Goal: Communication & Community: Share content

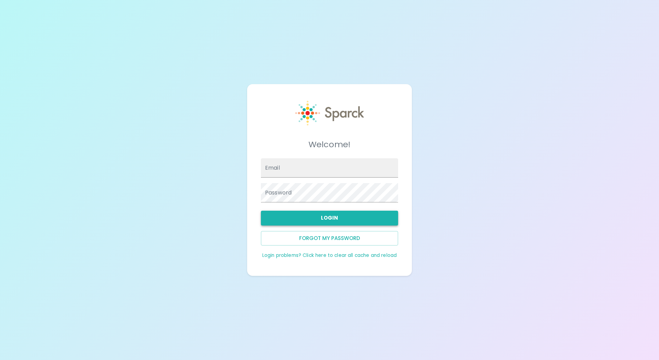
type input "[EMAIL_ADDRESS][DOMAIN_NAME]"
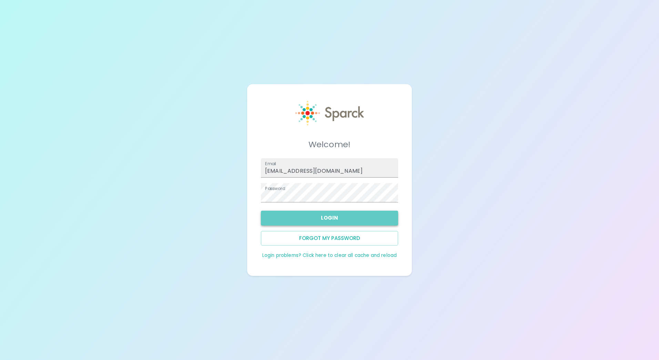
click at [327, 220] on button "Login" at bounding box center [329, 218] width 137 height 14
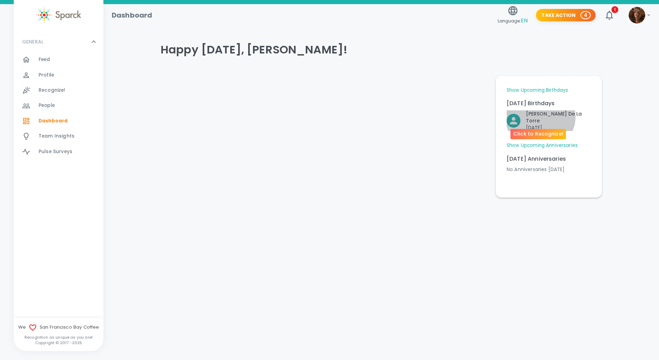
click at [540, 116] on p "[PERSON_NAME] De La [PERSON_NAME]" at bounding box center [558, 117] width 65 height 14
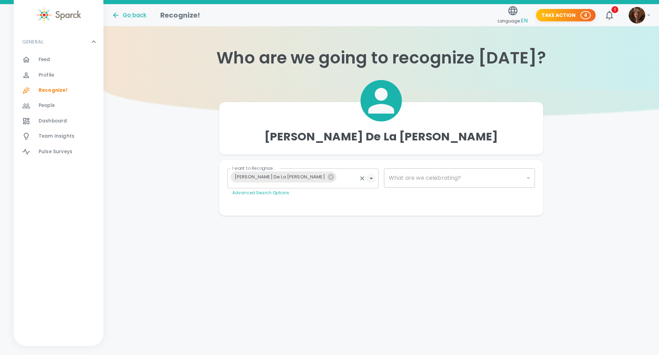
type input "2072"
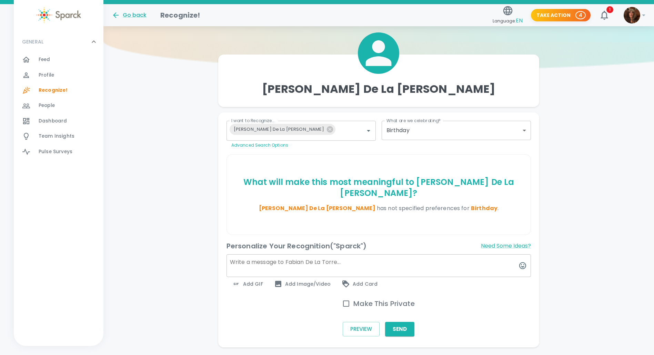
scroll to position [57, 0]
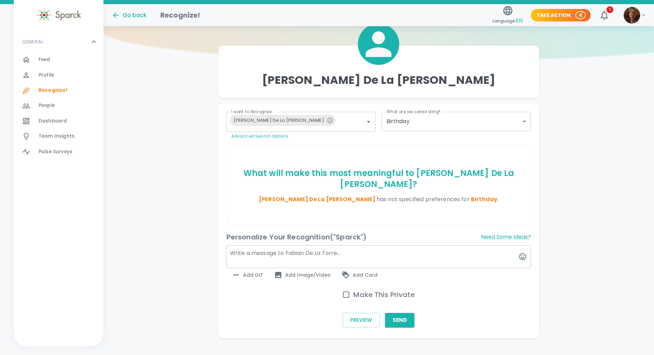
click at [249, 270] on span "Add GIF" at bounding box center [247, 274] width 31 height 8
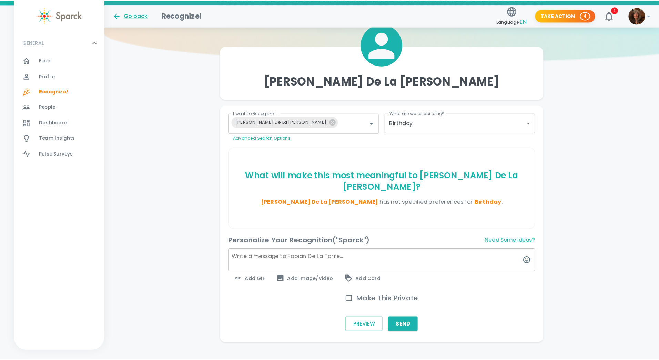
scroll to position [51, 0]
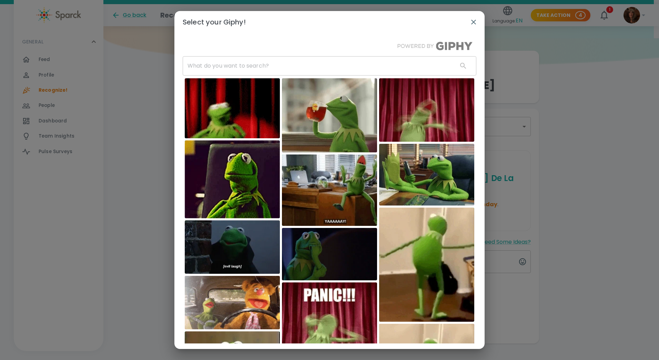
drag, startPoint x: 212, startPoint y: 65, endPoint x: 206, endPoint y: 64, distance: 6.6
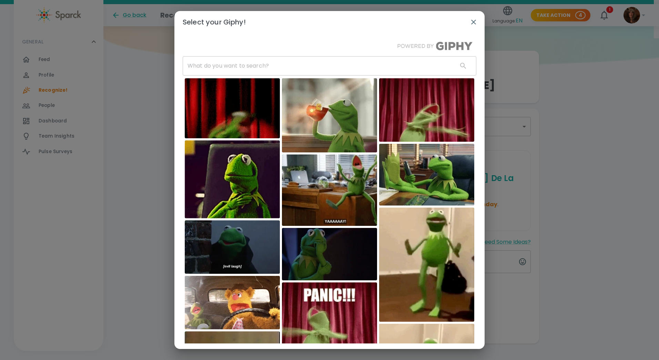
click at [212, 65] on input "text" at bounding box center [317, 65] width 269 height 19
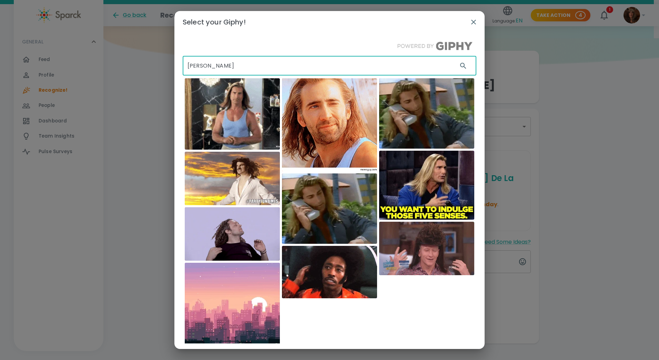
click at [209, 63] on input "[PERSON_NAME]" at bounding box center [317, 65] width 269 height 19
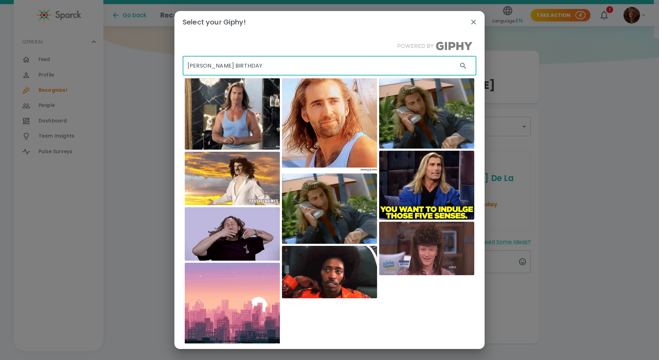
type input "[PERSON_NAME] BIRTHDAY"
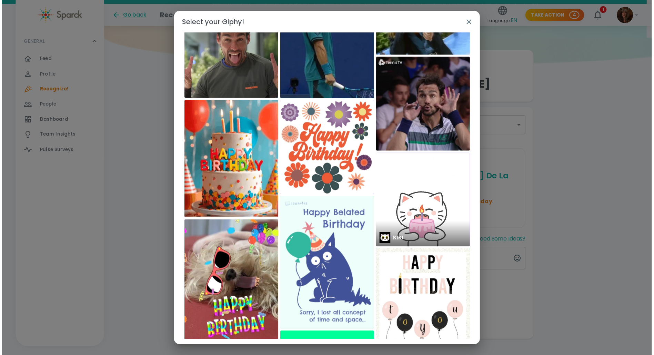
scroll to position [0, 0]
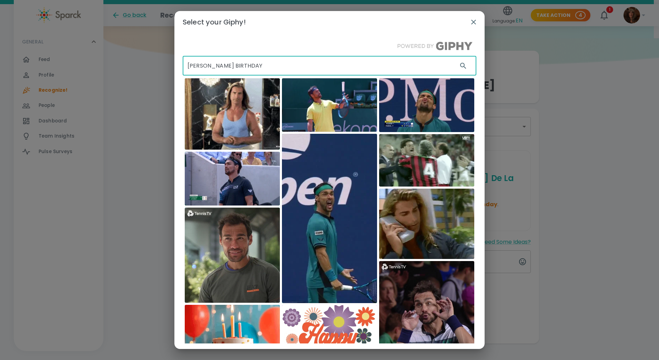
click at [227, 115] on img at bounding box center [232, 113] width 95 height 71
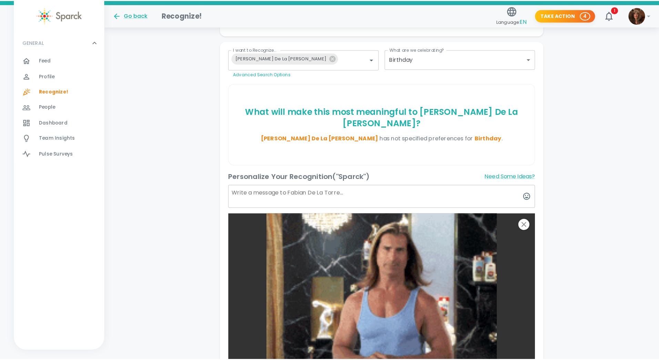
scroll to position [120, 0]
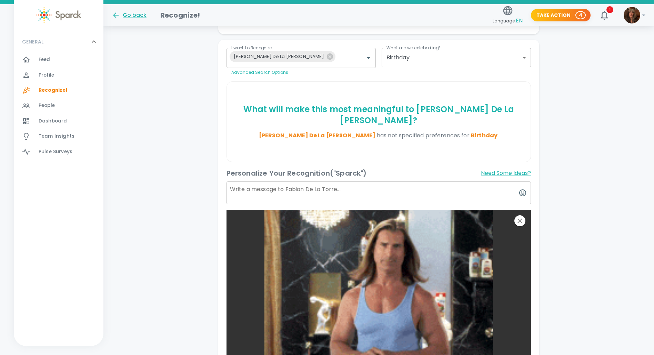
click at [247, 181] on textarea at bounding box center [378, 192] width 305 height 23
type textarea "h"
click at [336, 182] on textarea "HAPPY BIRTHDAY WISHES [PERSON_NAME]!" at bounding box center [378, 192] width 305 height 23
type textarea "HAPPY BIRTHDAY WISHES [PERSON_NAME]!"
click at [520, 216] on icon "button" at bounding box center [519, 220] width 8 height 8
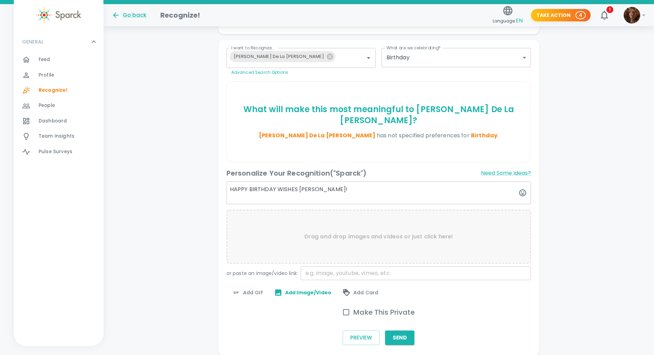
click at [247, 288] on span "Add GIF" at bounding box center [247, 292] width 31 height 8
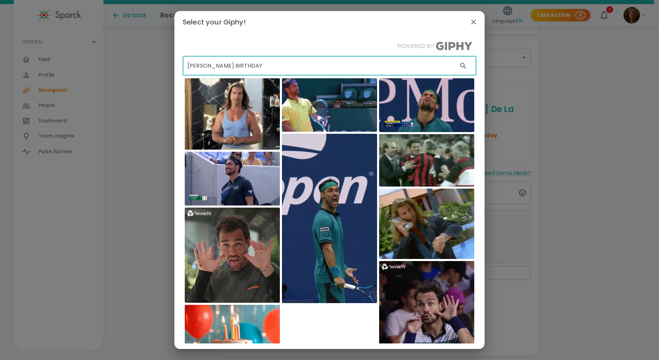
drag, startPoint x: 236, startPoint y: 65, endPoint x: 188, endPoint y: 66, distance: 47.6
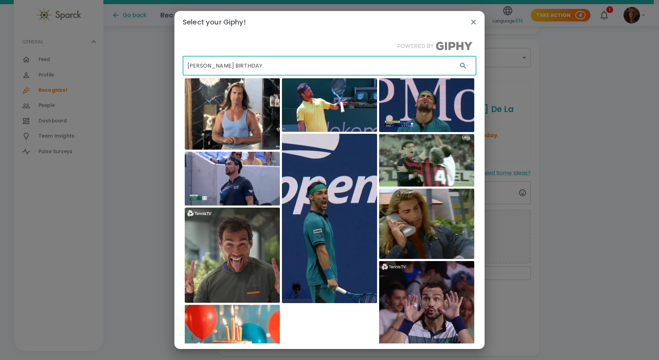
click at [188, 66] on input "[PERSON_NAME] BIRTHDAY" at bounding box center [317, 65] width 269 height 19
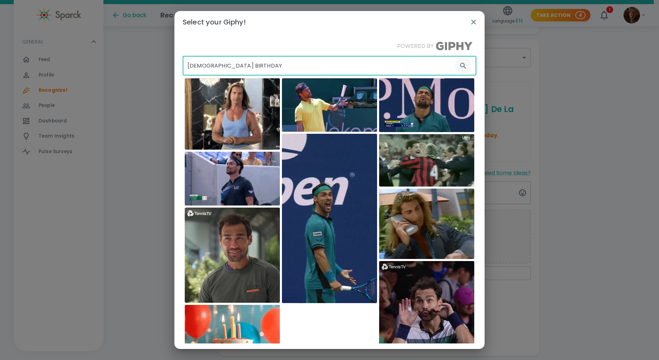
click at [460, 64] on icon "button" at bounding box center [463, 66] width 6 height 6
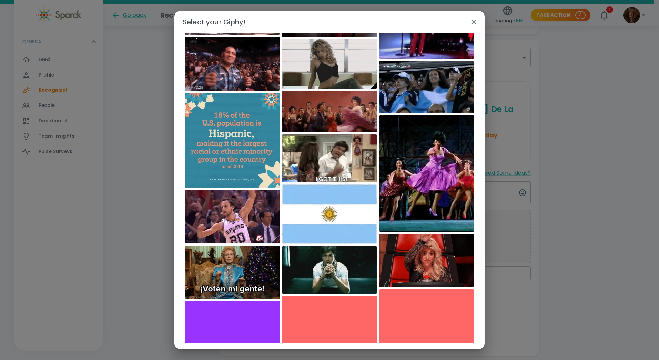
scroll to position [0, 0]
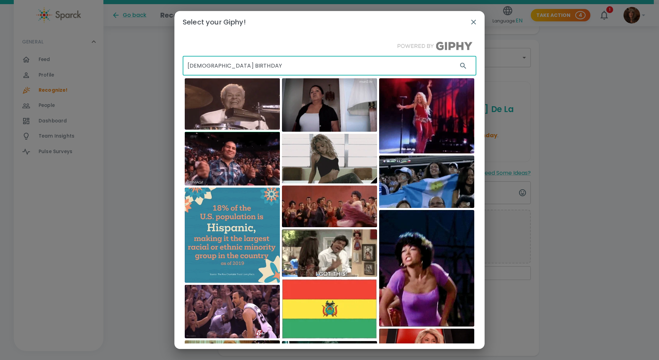
drag, startPoint x: 242, startPoint y: 64, endPoint x: 185, endPoint y: 64, distance: 56.2
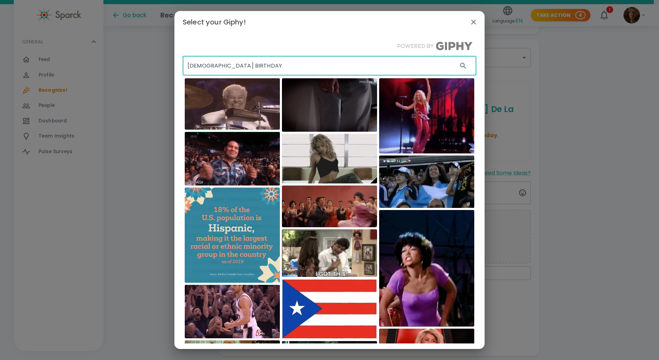
click at [187, 63] on input "[DEMOGRAPHIC_DATA] BIRTHDAY" at bounding box center [317, 65] width 269 height 19
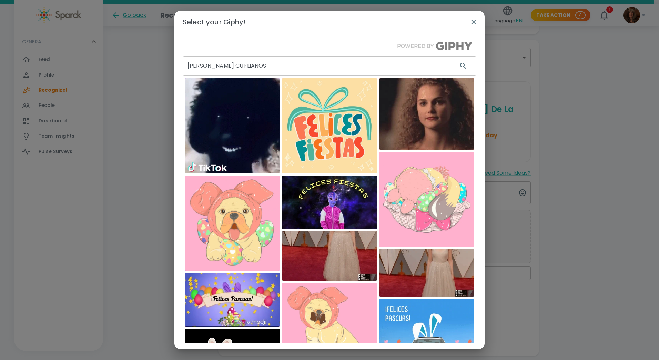
click at [213, 64] on input "[PERSON_NAME] CUPLIANOS" at bounding box center [317, 65] width 269 height 19
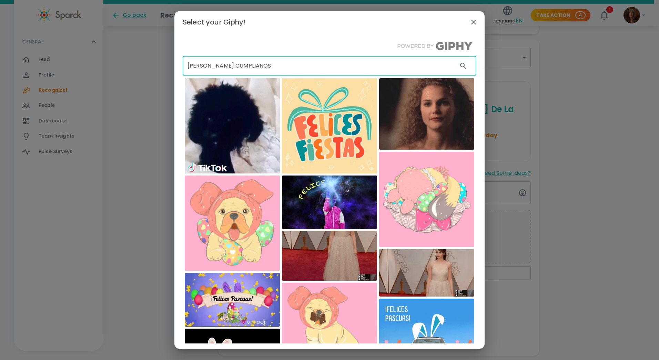
click at [225, 66] on input "[PERSON_NAME] CUMPLIANOS" at bounding box center [317, 65] width 269 height 19
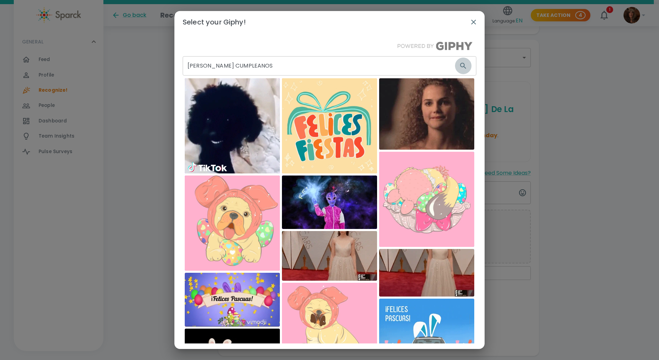
click at [459, 65] on icon "button" at bounding box center [463, 66] width 8 height 8
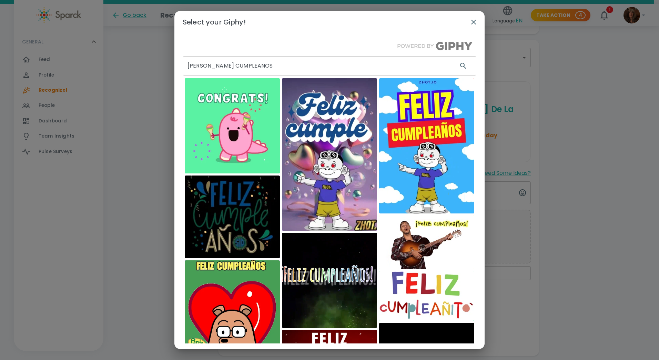
click at [249, 65] on input "[PERSON_NAME] CUMPLEANOS" at bounding box center [317, 65] width 269 height 19
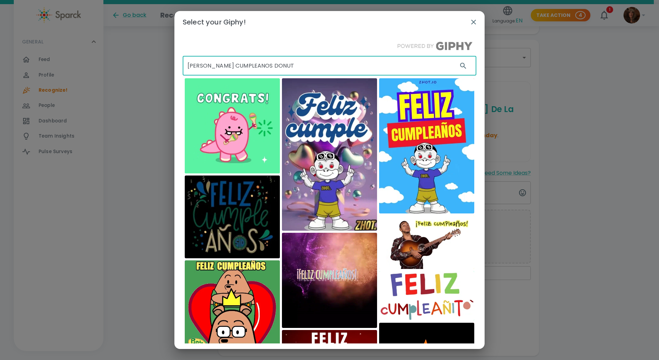
type input "[PERSON_NAME] CUMPLEANOS DONUT"
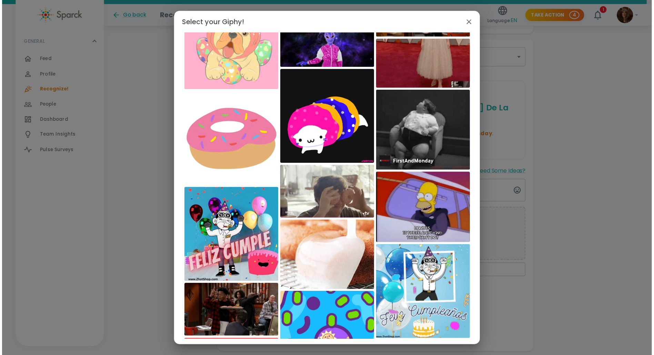
scroll to position [884, 0]
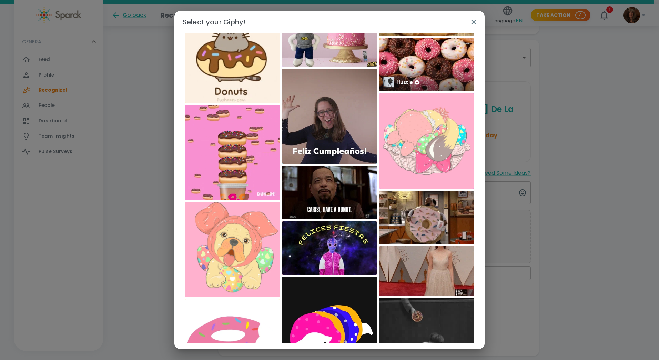
click at [419, 60] on img at bounding box center [426, 64] width 95 height 53
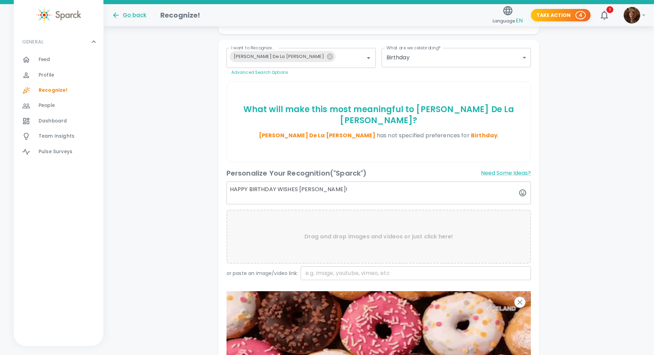
drag, startPoint x: 296, startPoint y: 177, endPoint x: 224, endPoint y: 179, distance: 72.7
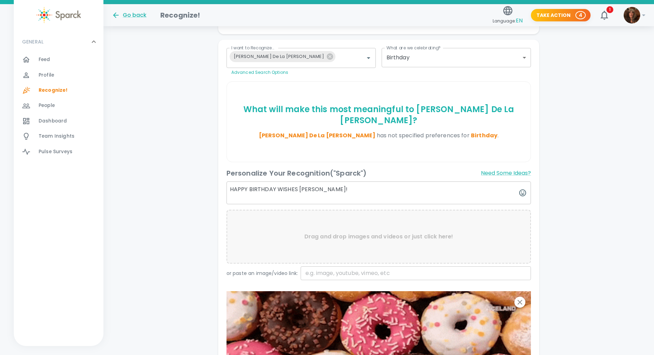
click at [224, 179] on div "Personalize Your Recognition ("Sparck") Need Some Ideas? HAPPY BIRTHDAY WISHES …" at bounding box center [376, 319] width 310 height 314
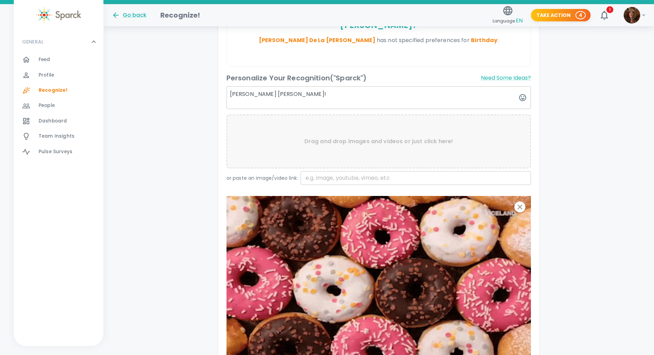
scroll to position [224, 0]
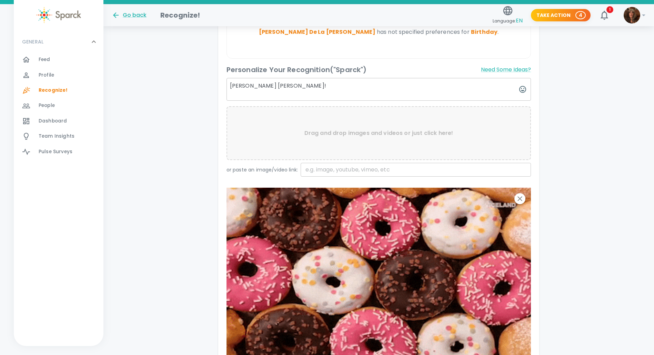
click at [314, 78] on textarea "[PERSON_NAME] [PERSON_NAME]!" at bounding box center [378, 89] width 305 height 23
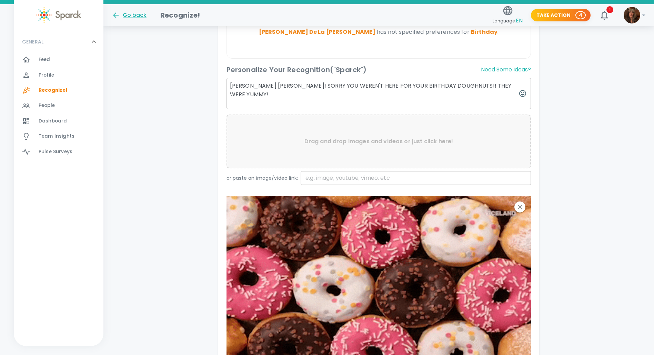
drag, startPoint x: 249, startPoint y: 75, endPoint x: 251, endPoint y: 72, distance: 3.7
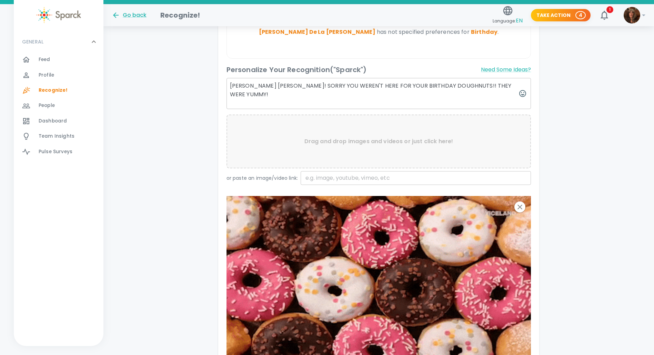
click at [251, 78] on textarea "[PERSON_NAME] [PERSON_NAME]! SORRY YOU WEREN'T HERE FOR YOUR BIRTHDAY DOUGHNUTS…" at bounding box center [378, 93] width 305 height 31
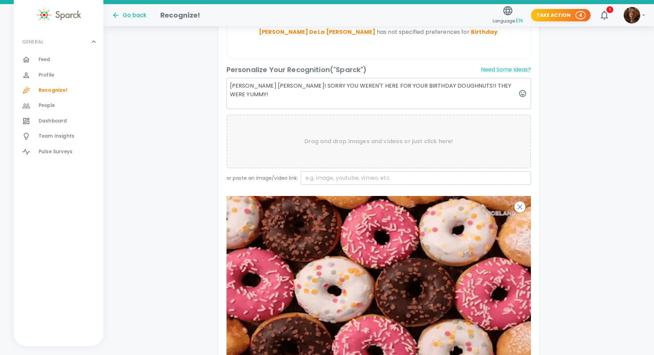
click at [303, 78] on textarea "[PERSON_NAME] [PERSON_NAME]! SORRY YOU WEREN'T HERE FOR YOUR BIRTHDAY DOUGHNUTS…" at bounding box center [378, 93] width 305 height 31
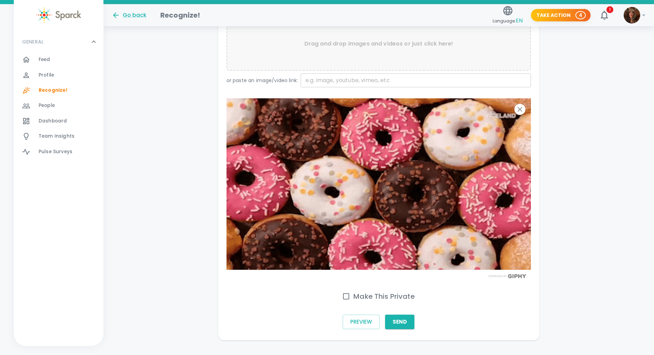
scroll to position [323, 0]
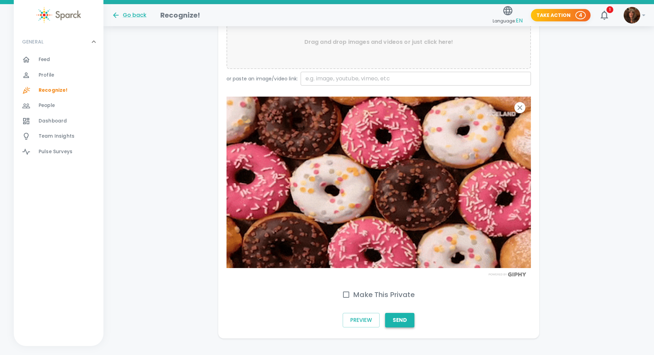
type textarea "[PERSON_NAME] [PERSON_NAME]! SORRY YOU WEREN'T HERE FOR YOUR BIRTHDAY DOUGHNUTS…"
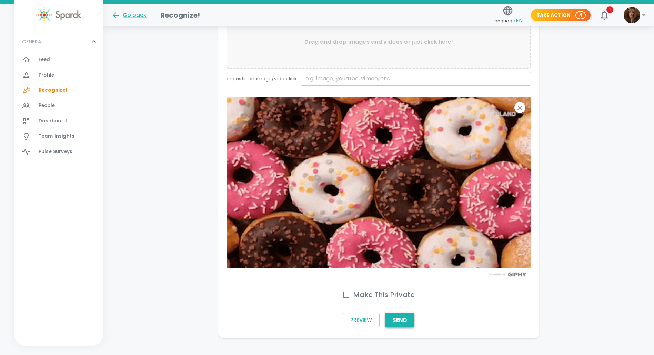
click at [403, 313] on button "Send" at bounding box center [399, 320] width 29 height 14
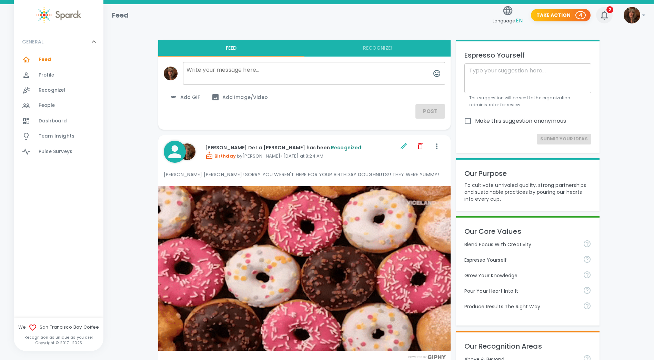
click at [604, 15] on icon "button" at bounding box center [604, 15] width 11 height 11
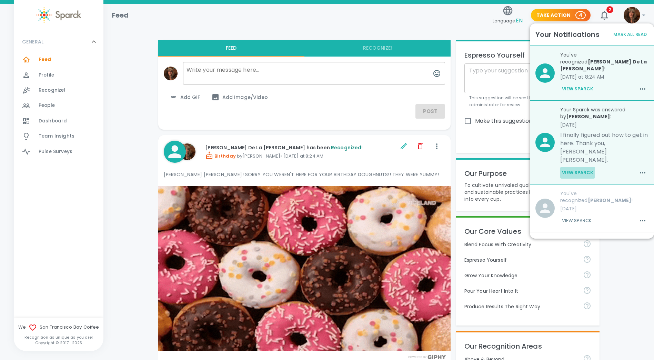
click at [573, 167] on button "View Sparck" at bounding box center [577, 173] width 35 height 12
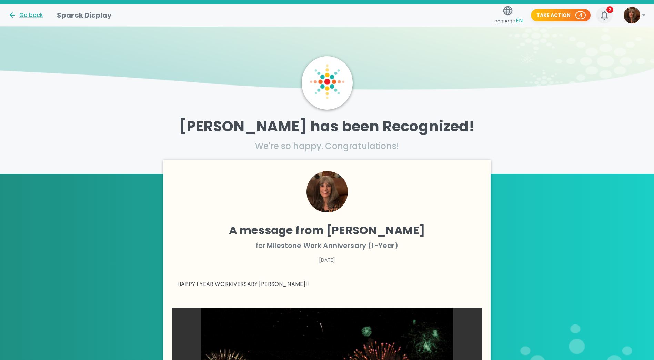
click at [607, 14] on icon "button" at bounding box center [604, 15] width 11 height 11
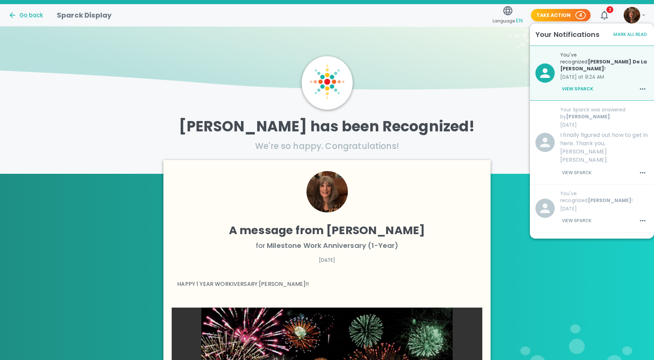
click at [571, 83] on button "View Sparck" at bounding box center [577, 89] width 35 height 12
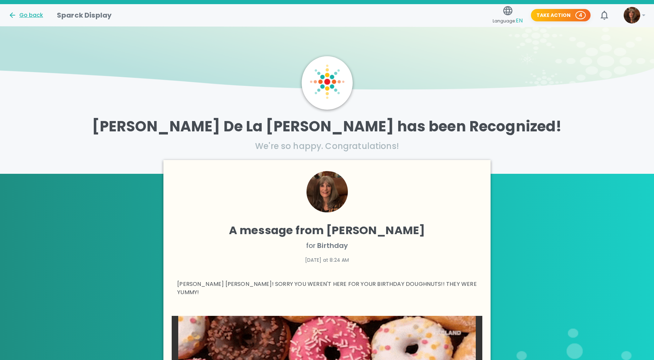
click at [25, 14] on div "Go back" at bounding box center [25, 15] width 35 height 8
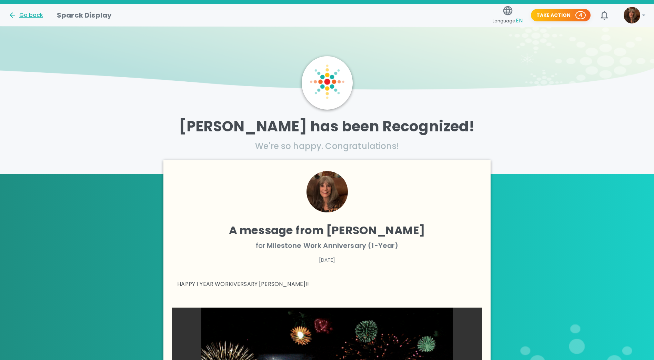
click at [27, 12] on div "Go back" at bounding box center [25, 15] width 35 height 8
